Goal: Navigation & Orientation: Understand site structure

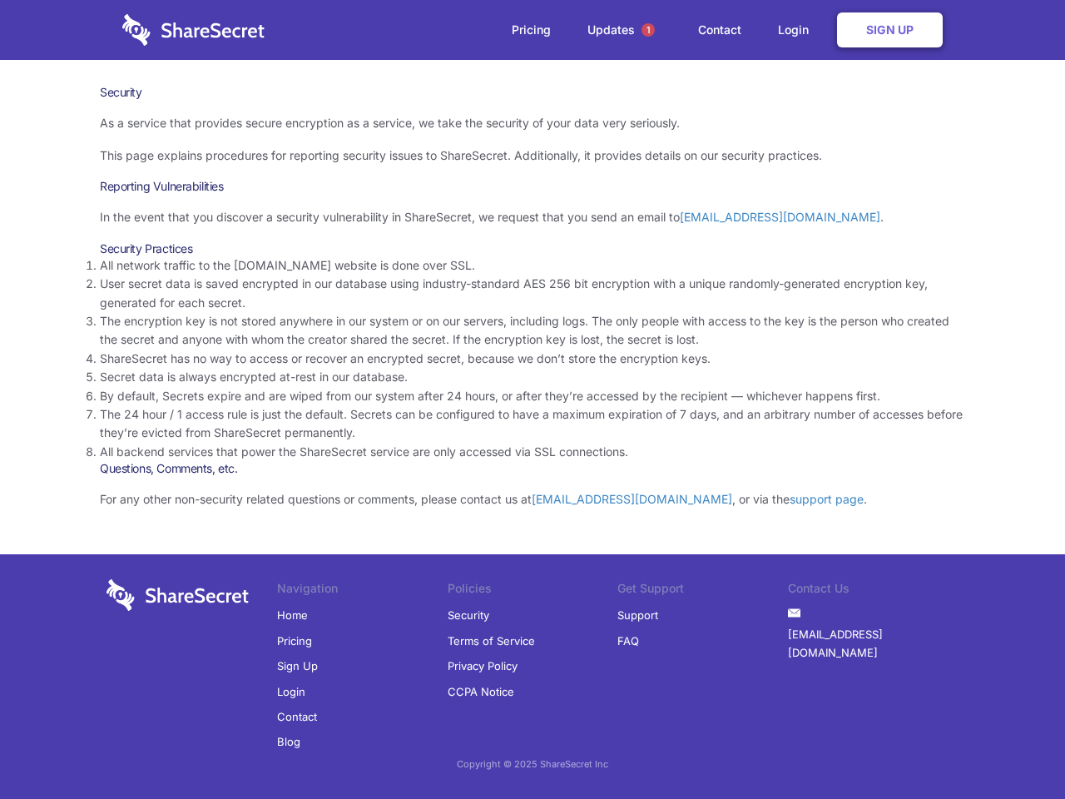
click at [533, 400] on li "By default, Secrets expire and are wiped from our system after 24 hours, or aft…" at bounding box center [533, 396] width 866 height 18
click at [648, 30] on span "1" at bounding box center [648, 29] width 13 height 13
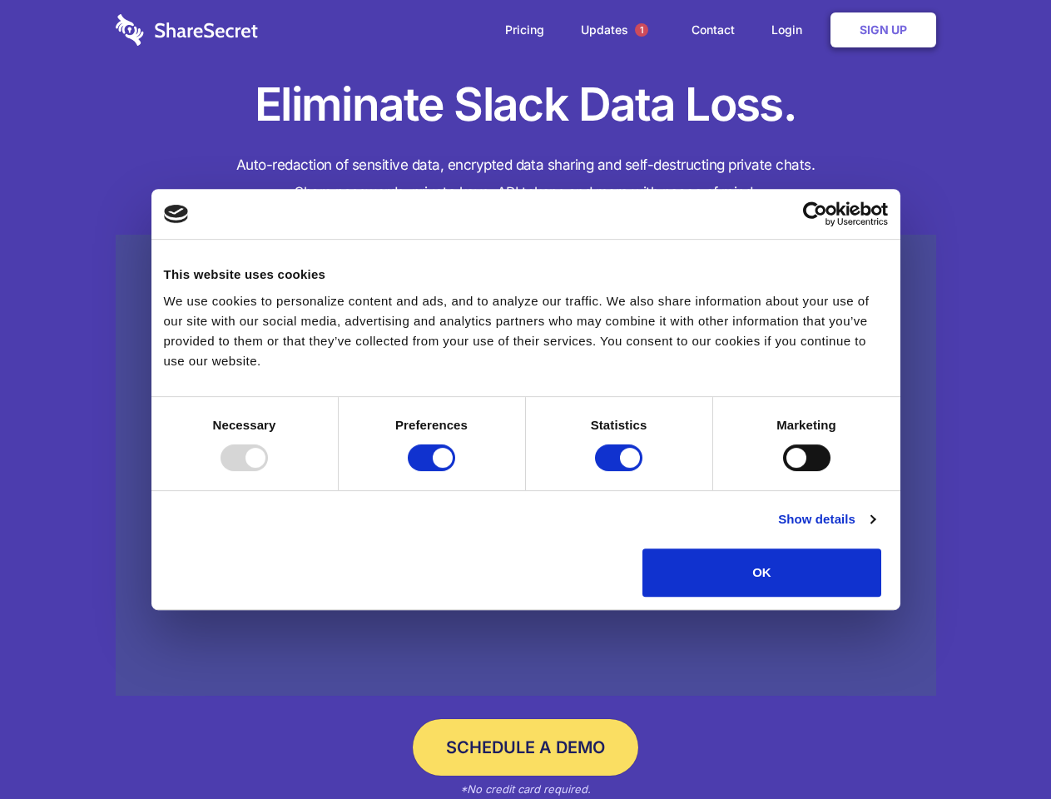
click at [268, 471] on div at bounding box center [244, 457] width 47 height 27
click at [455, 471] on input "Preferences" at bounding box center [431, 457] width 47 height 27
checkbox input "false"
click at [621, 471] on input "Statistics" at bounding box center [618, 457] width 47 height 27
checkbox input "false"
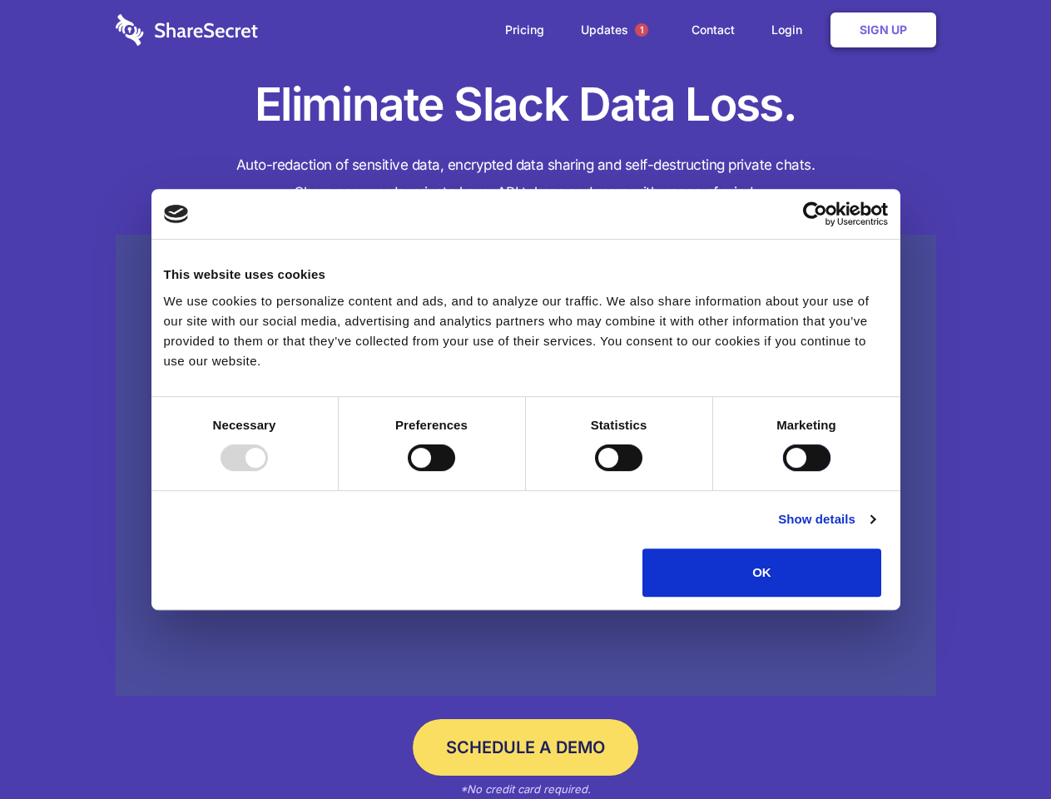
click at [783, 471] on input "Marketing" at bounding box center [806, 457] width 47 height 27
checkbox input "true"
click at [875, 529] on link "Show details" at bounding box center [826, 519] width 97 height 20
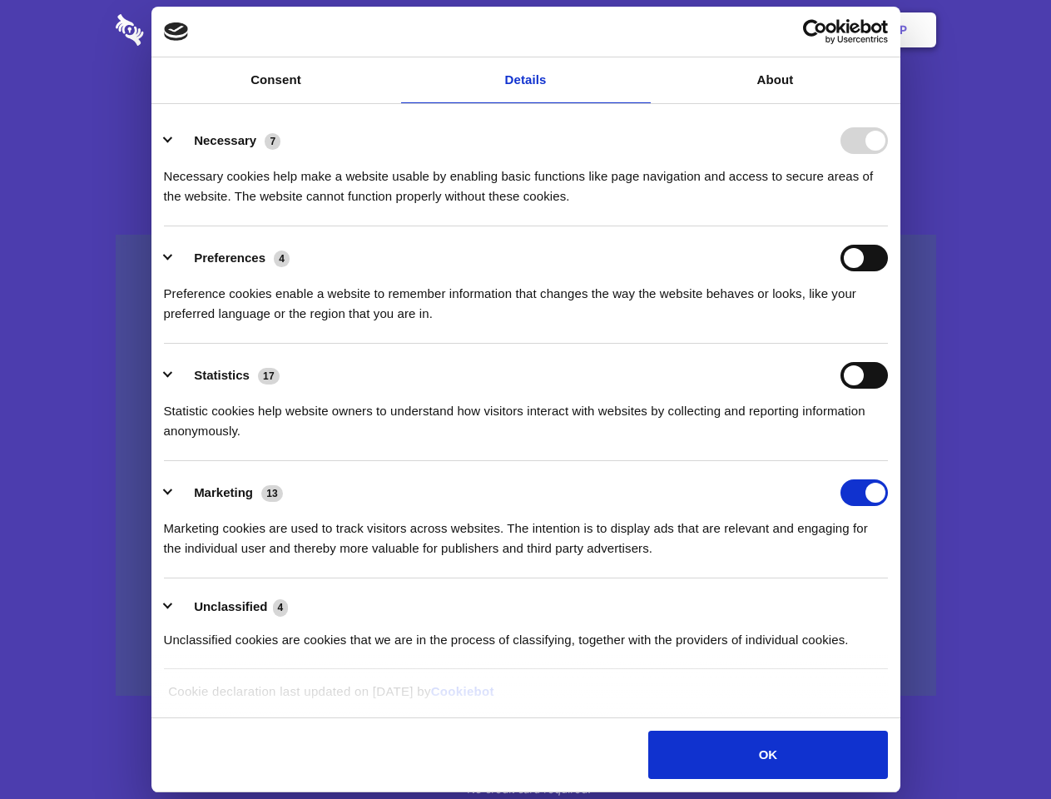
click at [888, 226] on li "Necessary 7 Necessary cookies help make a website usable by enabling basic func…" at bounding box center [526, 167] width 724 height 117
click at [641, 30] on span "1" at bounding box center [641, 29] width 13 height 13
